Goal: Task Accomplishment & Management: Use online tool/utility

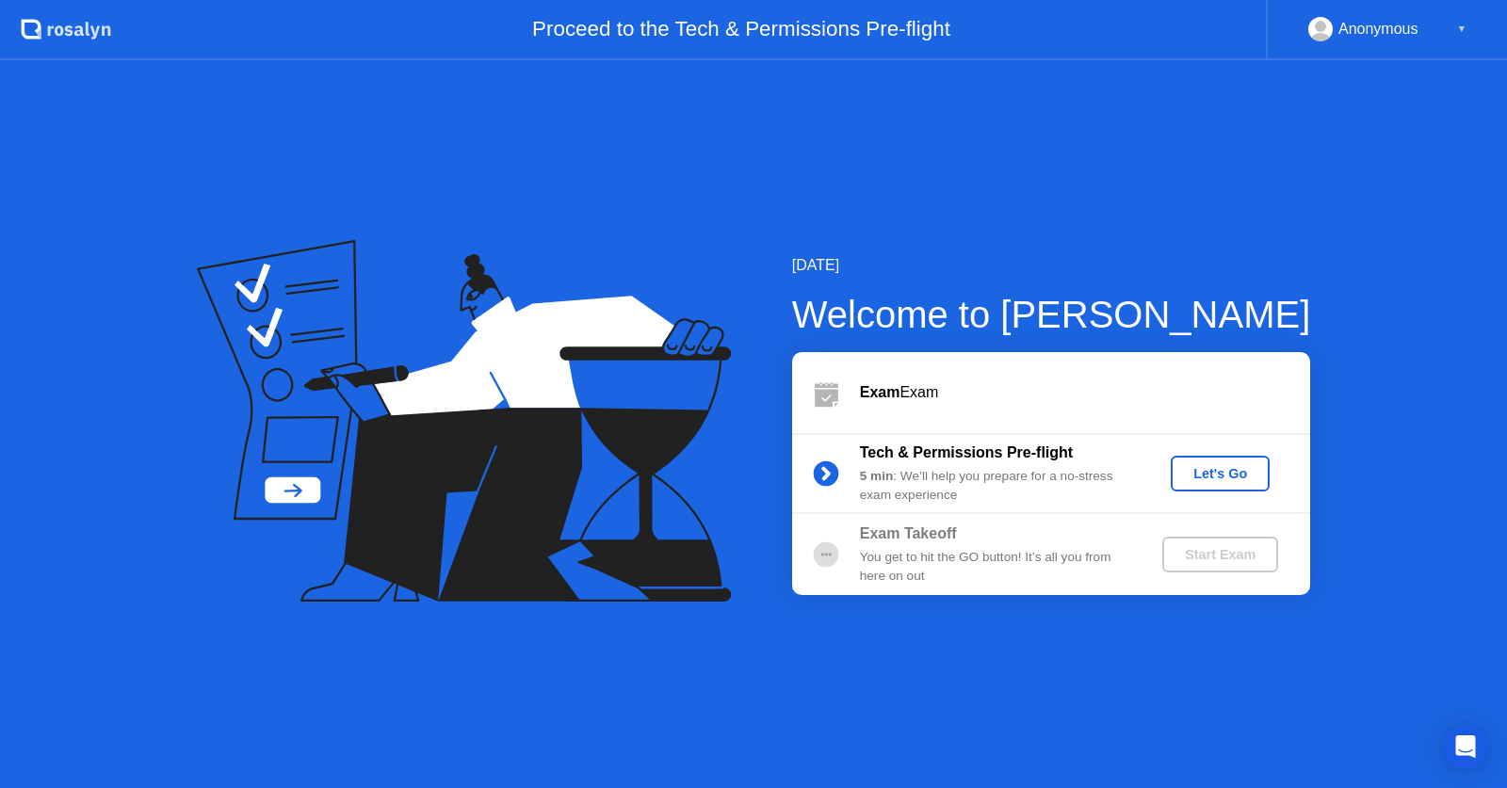
click at [1256, 468] on div "Let's Go" at bounding box center [1220, 473] width 84 height 15
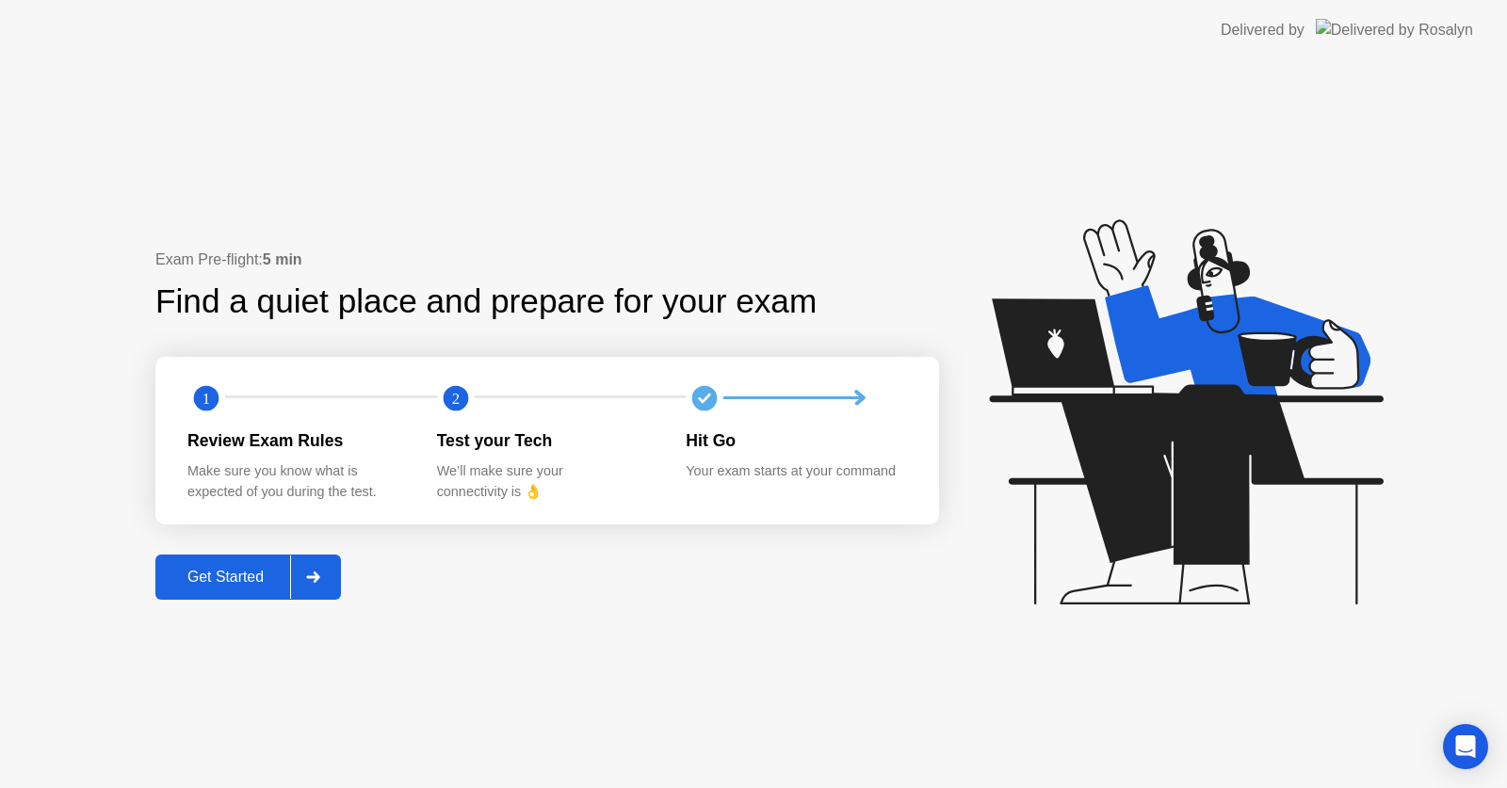
click at [769, 666] on div "Exam Pre-flight: 5 min Find a quiet place and prepare for your exam 1 2 Review …" at bounding box center [753, 424] width 1507 height 728
click at [206, 577] on div "Get Started" at bounding box center [225, 577] width 129 height 17
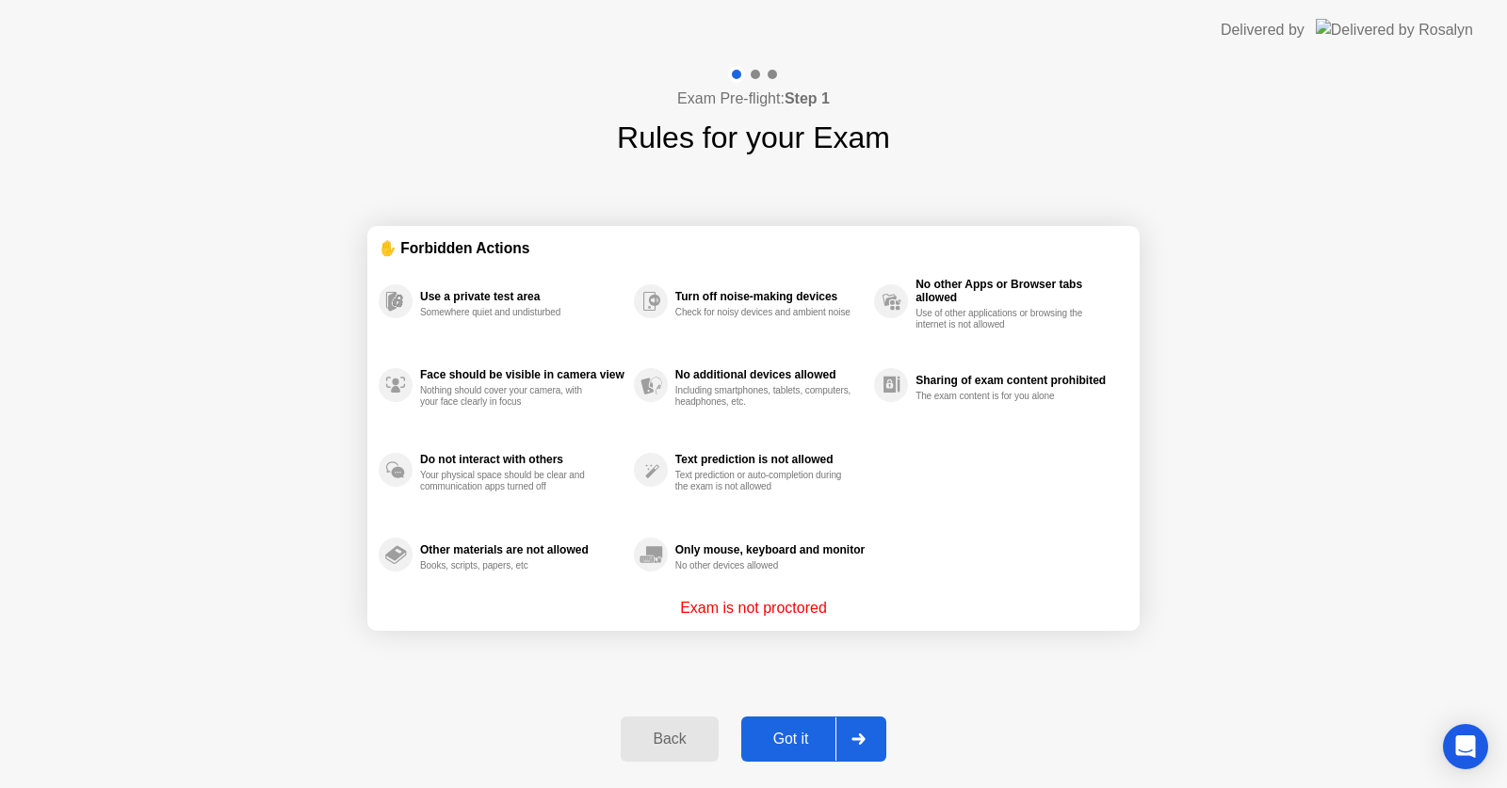
click at [793, 751] on button "Got it" at bounding box center [813, 739] width 145 height 45
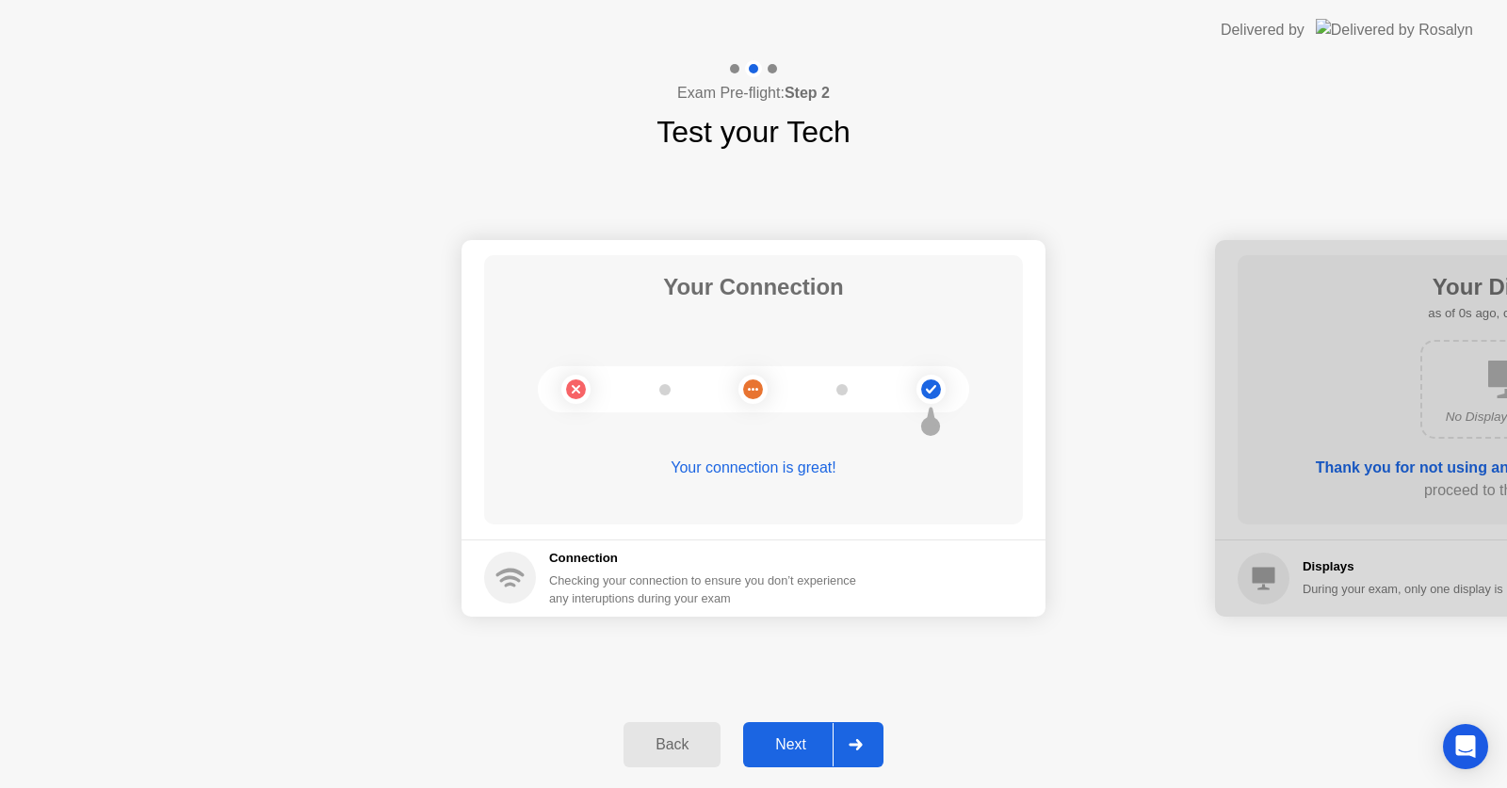
click at [793, 751] on div "Next" at bounding box center [791, 745] width 84 height 17
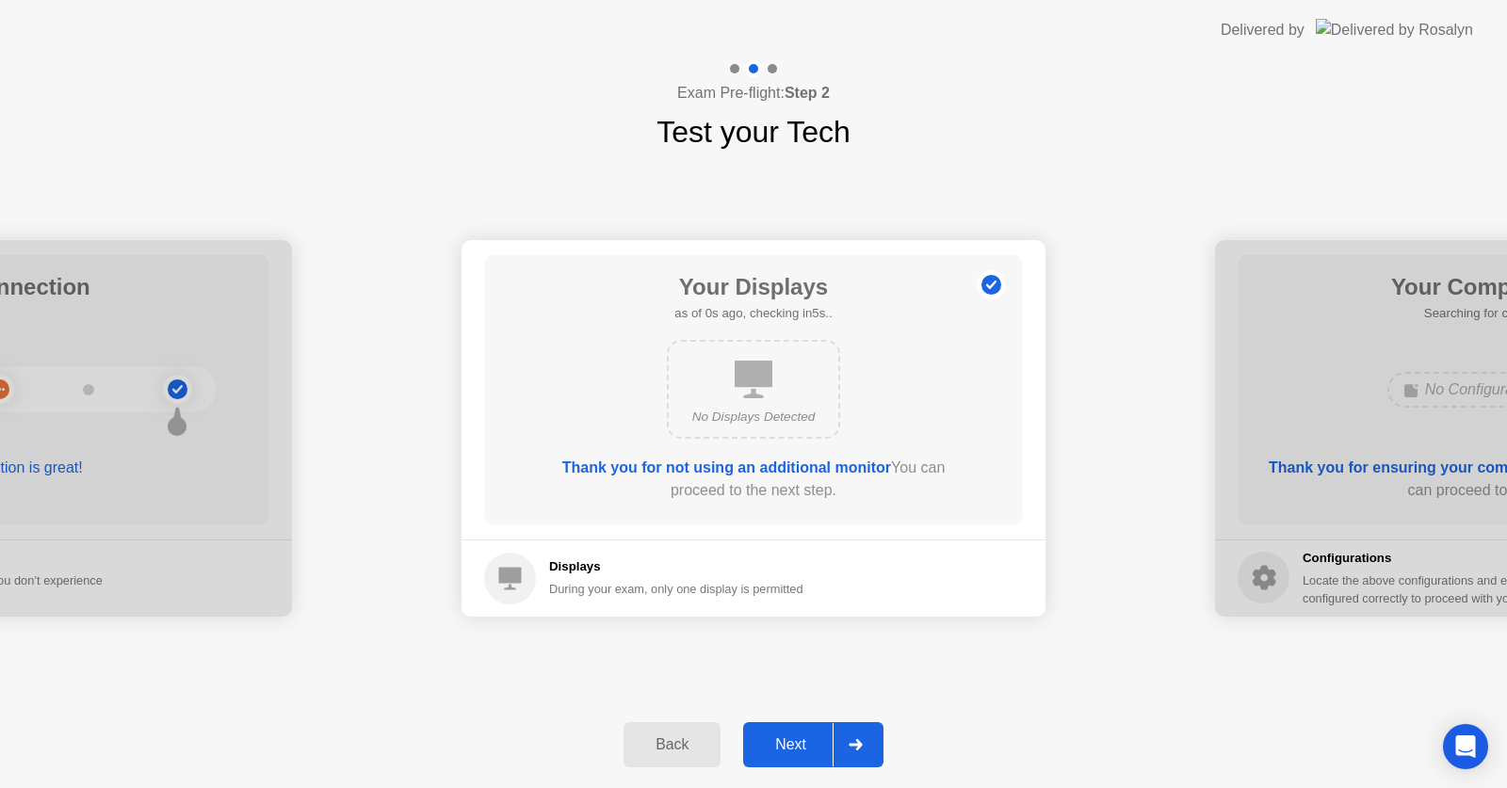
click at [793, 751] on div "Next" at bounding box center [791, 745] width 84 height 17
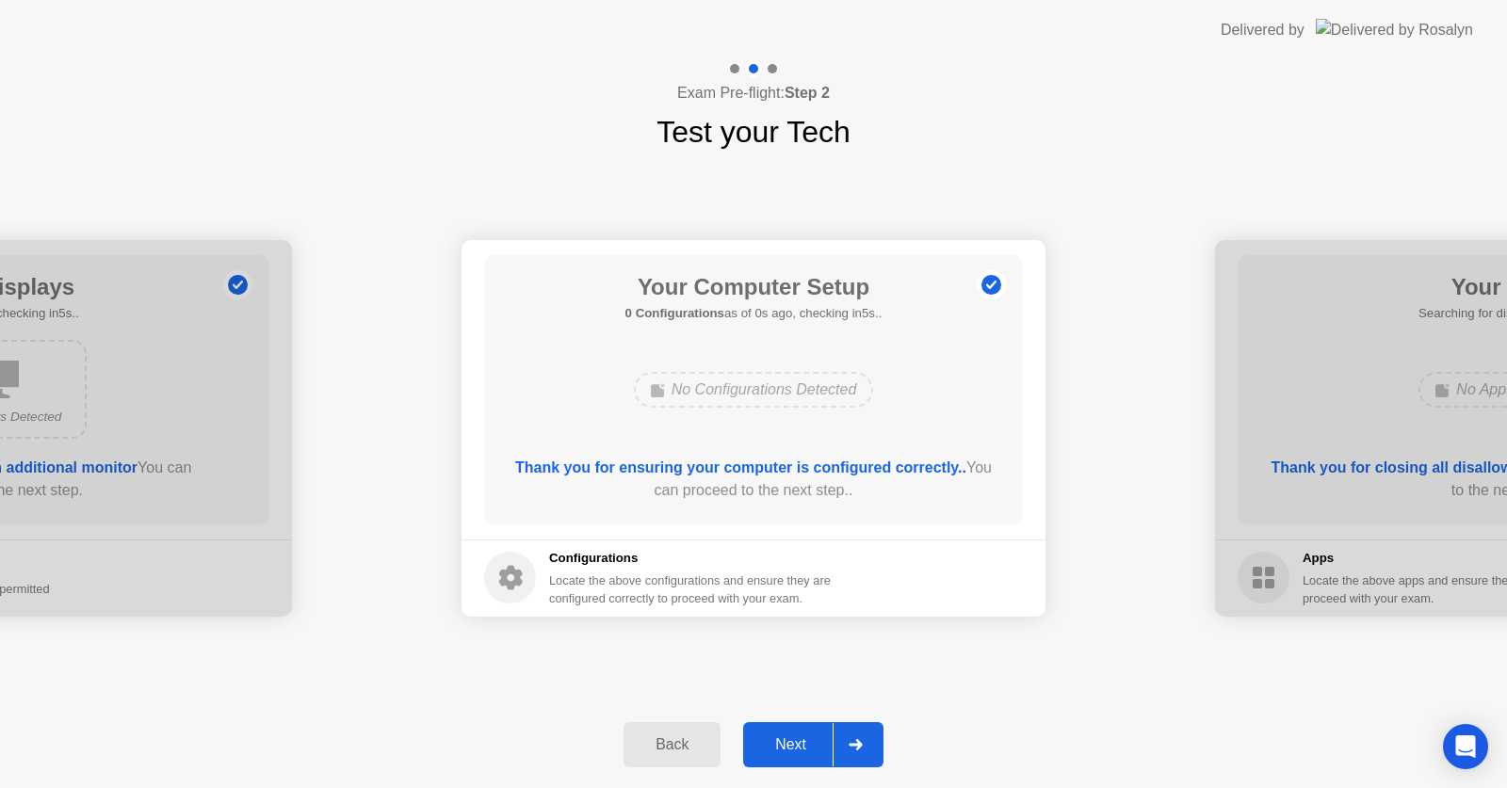
click at [793, 751] on div "Next" at bounding box center [791, 745] width 84 height 17
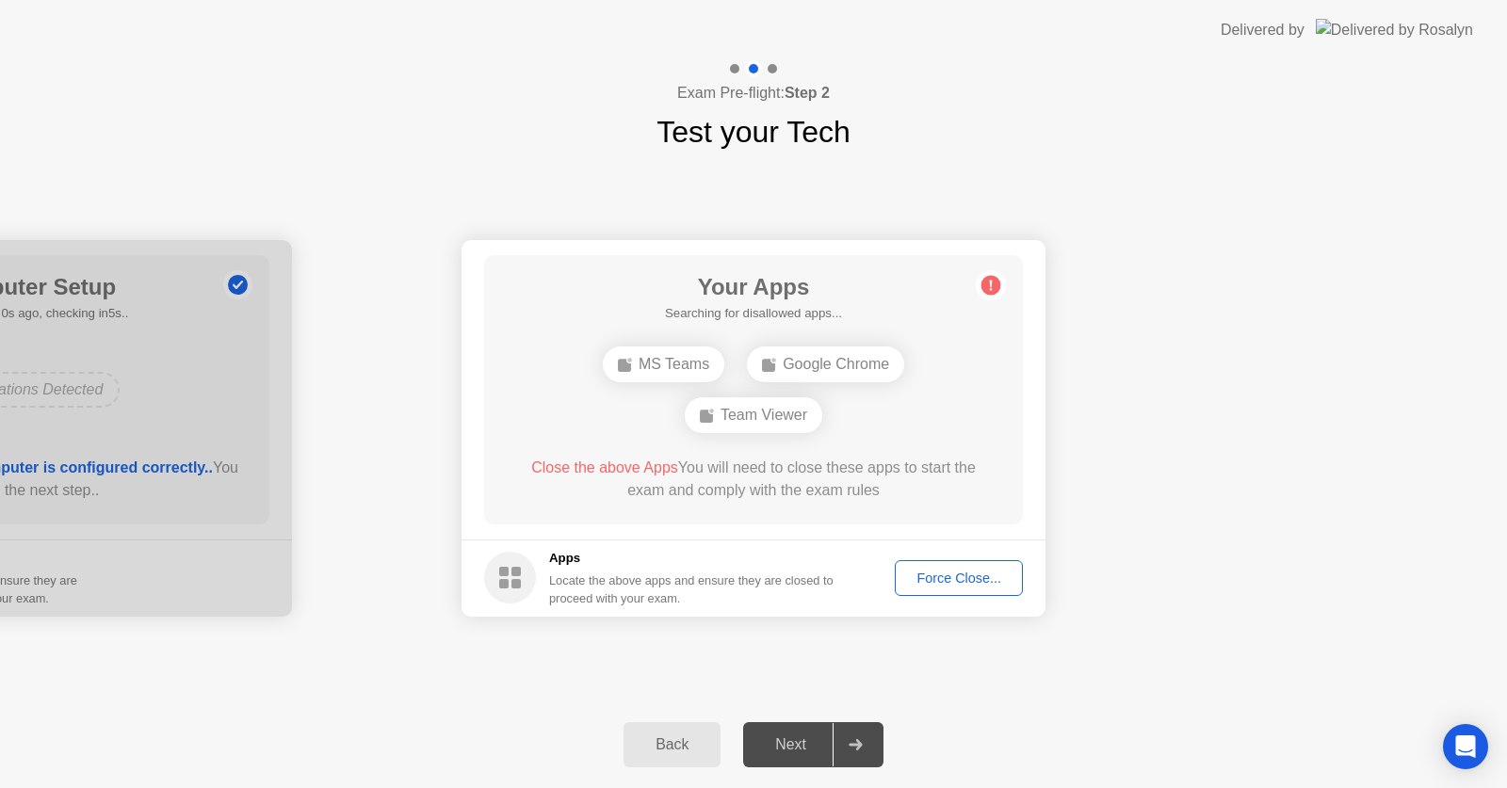
click at [803, 747] on div "Next" at bounding box center [791, 745] width 84 height 17
click at [971, 575] on div "Force Close..." at bounding box center [958, 578] width 115 height 15
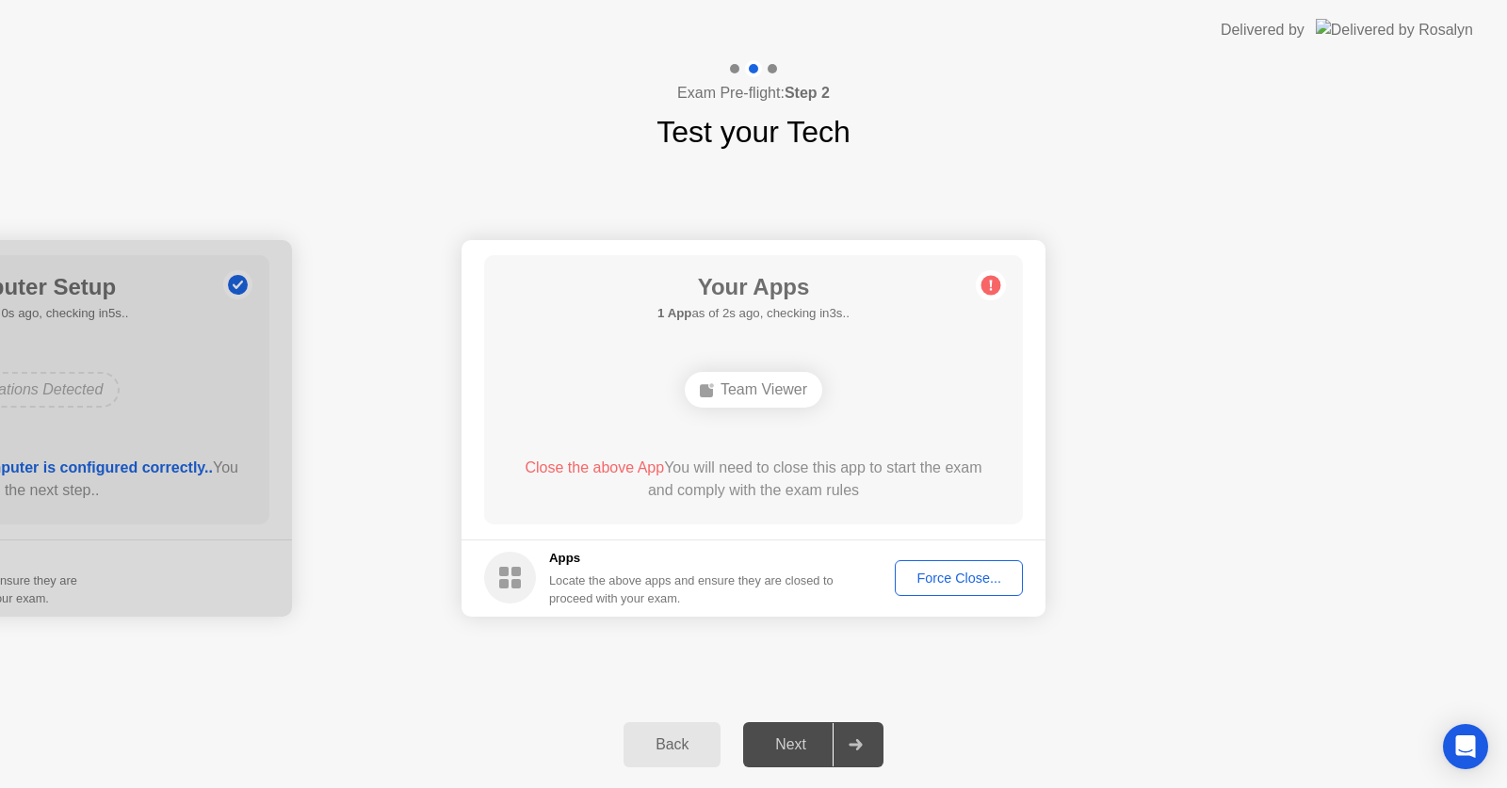
click at [978, 595] on footer "Apps Locate the above apps and ensure they are closed to proceed with your exam…" at bounding box center [754, 578] width 584 height 77
click at [978, 585] on div "Force Close..." at bounding box center [958, 578] width 115 height 15
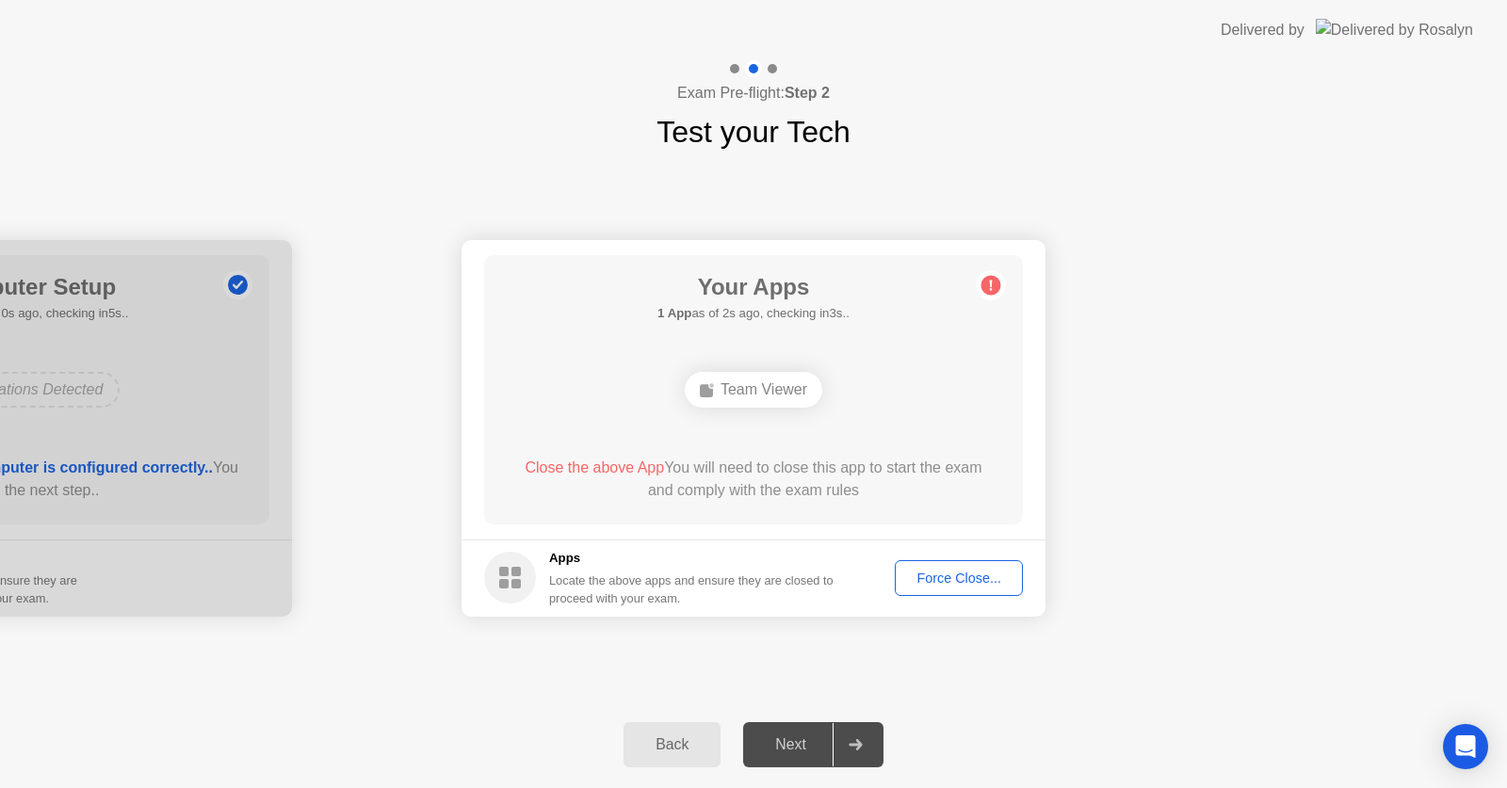
click at [968, 586] on div "Force Close..." at bounding box center [958, 578] width 115 height 15
